Goal: Find specific page/section: Find specific page/section

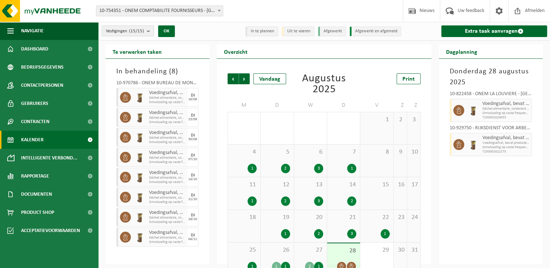
click at [140, 34] on span "Vestigingen (15/15)" at bounding box center [125, 31] width 38 height 11
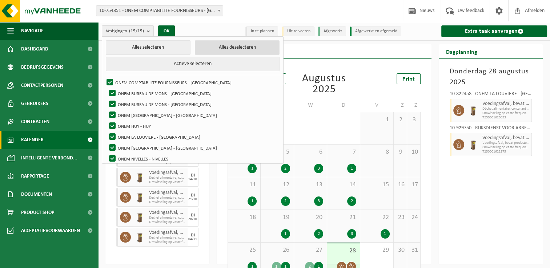
click at [221, 44] on button "Alles deselecteren" at bounding box center [237, 47] width 85 height 15
checkbox input "false"
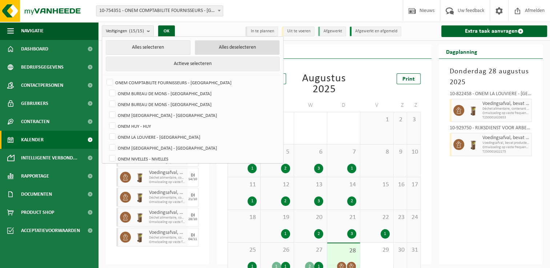
checkbox input "false"
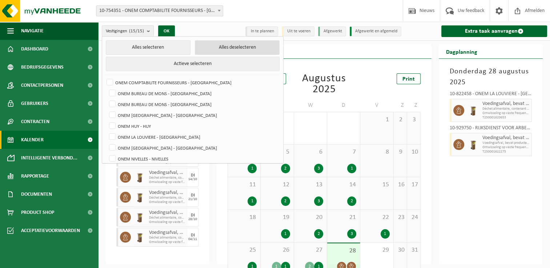
checkbox input "false"
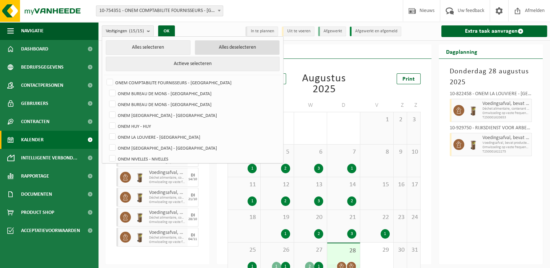
checkbox input "false"
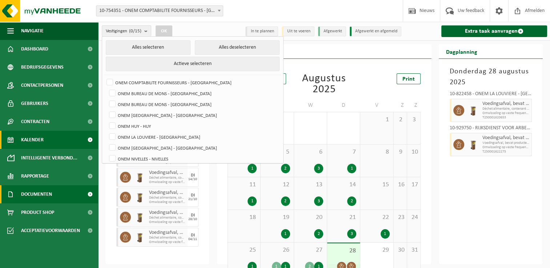
click at [43, 192] on span "Documenten" at bounding box center [36, 194] width 31 height 18
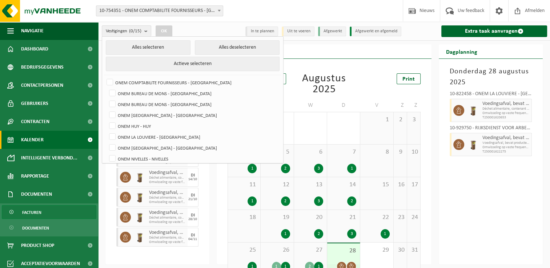
click at [31, 211] on span "Facturen" at bounding box center [31, 213] width 19 height 14
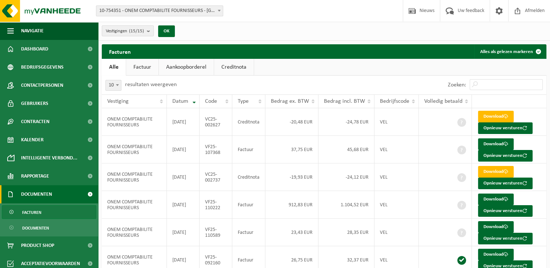
click at [229, 69] on link "Creditnota" at bounding box center [234, 67] width 40 height 17
